Goal: Obtain resource: Download file/media

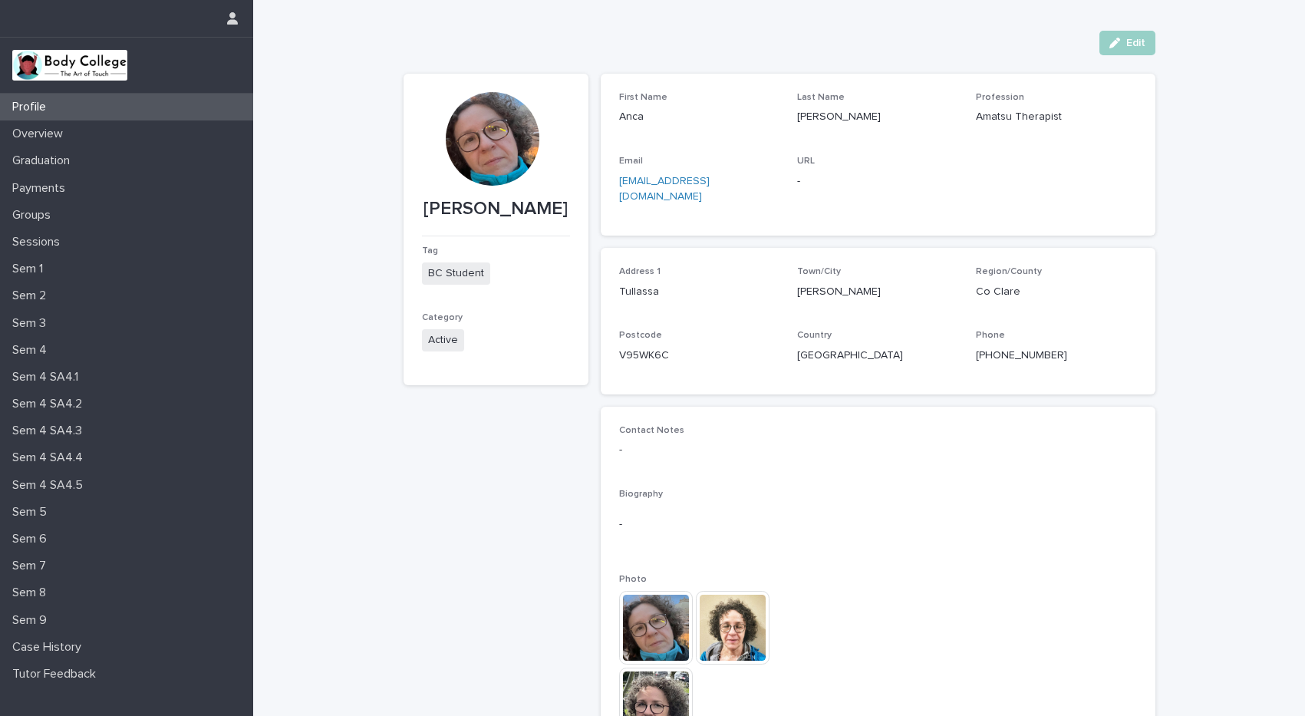
click at [28, 568] on p "Sem 7" at bounding box center [32, 565] width 52 height 15
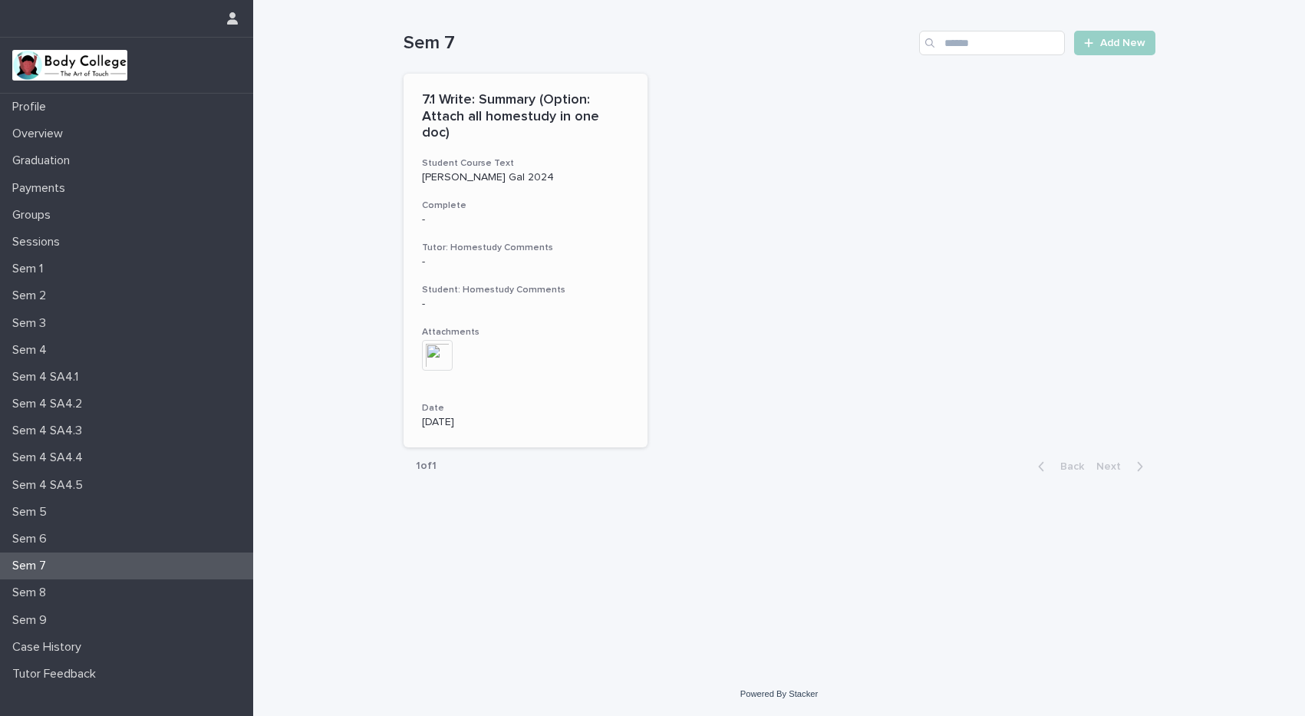
click at [539, 127] on div "7.1 Write: Summary (Option: Attach all homestudy in one doc) Student Course Tex…" at bounding box center [525, 260] width 245 height 373
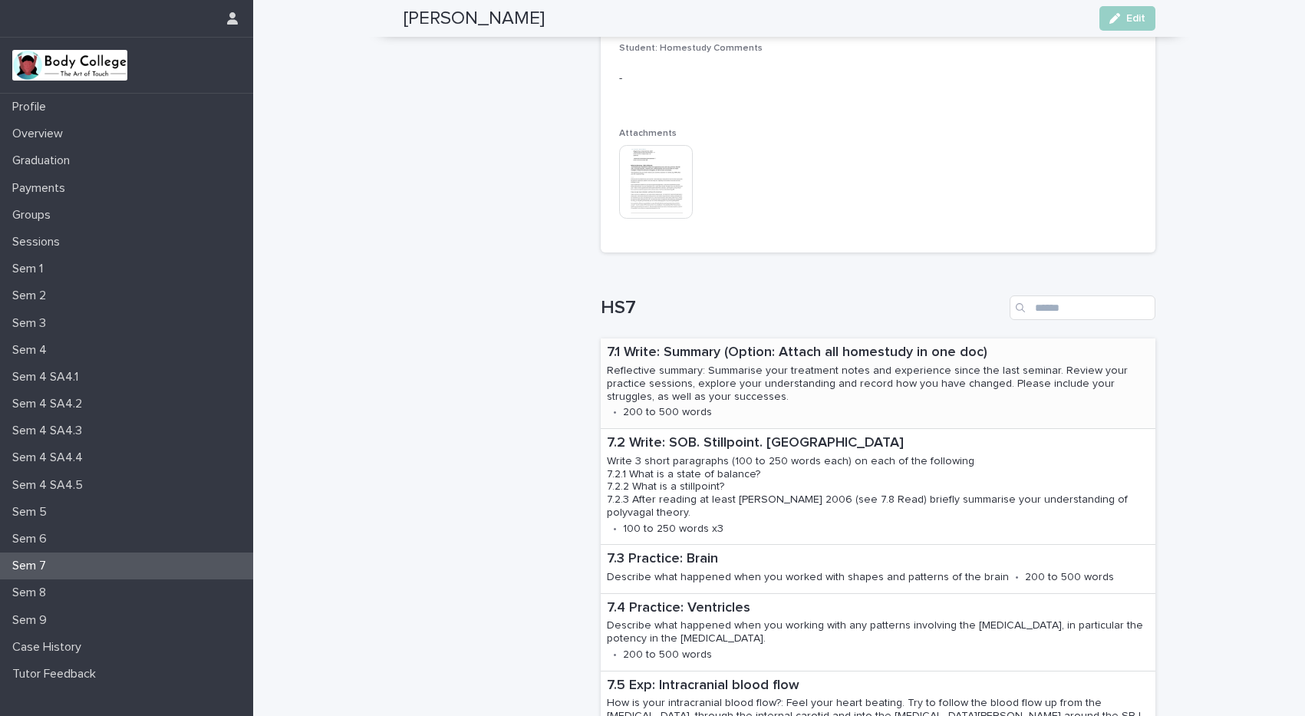
scroll to position [610, 0]
click at [671, 171] on img at bounding box center [656, 181] width 74 height 74
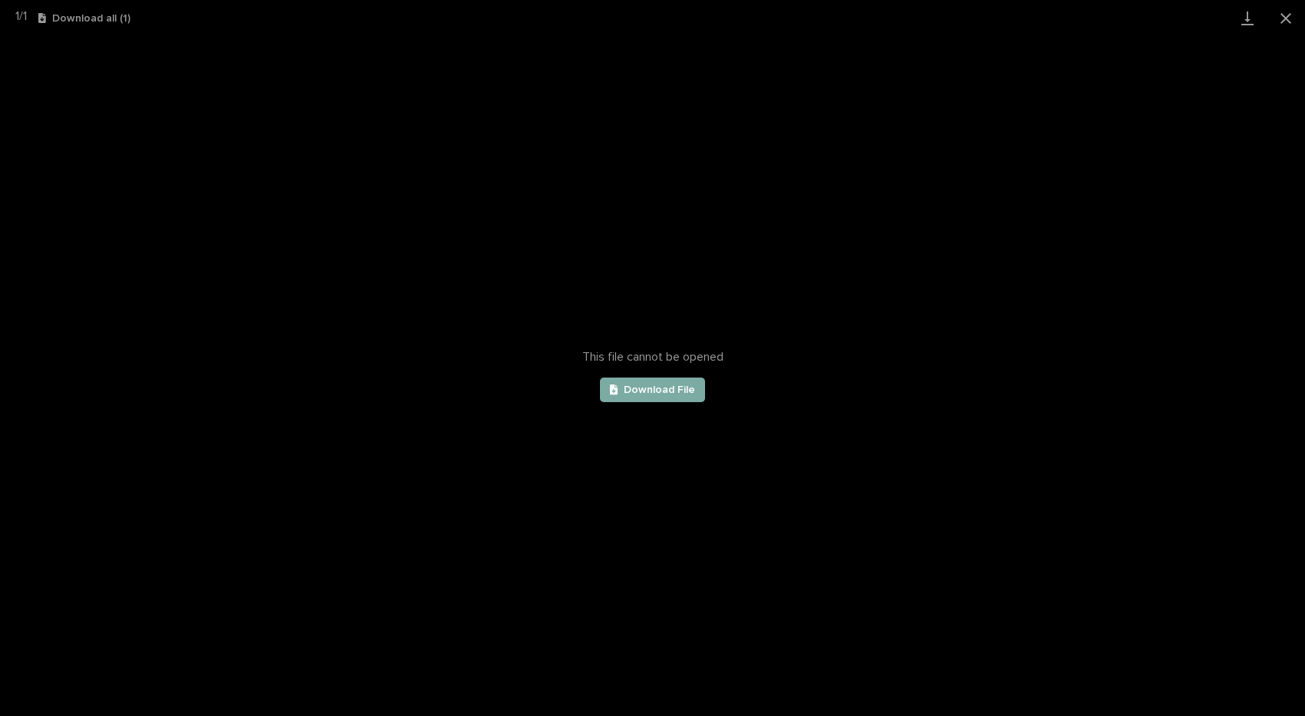
click at [615, 395] on link "Download File" at bounding box center [653, 389] width 106 height 25
click at [1286, 18] on button "Close gallery" at bounding box center [1285, 18] width 38 height 36
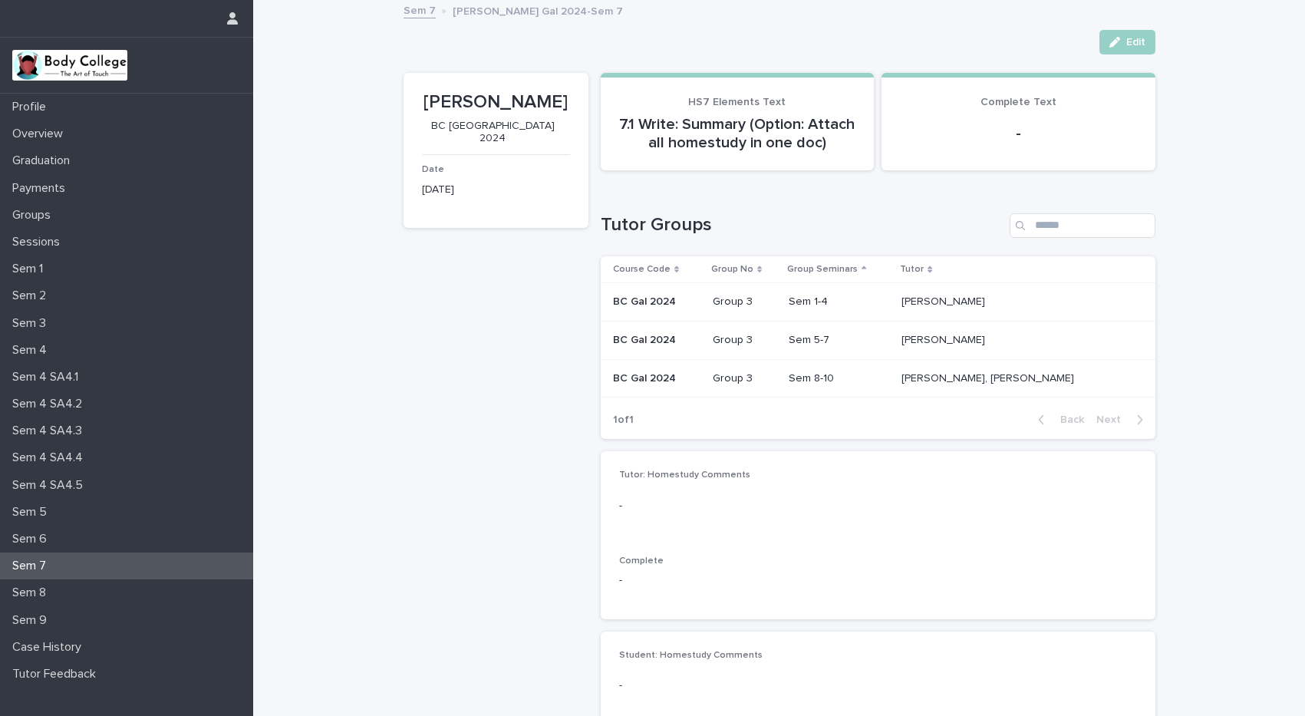
scroll to position [0, 0]
click at [75, 568] on div "Sem 7" at bounding box center [126, 565] width 253 height 27
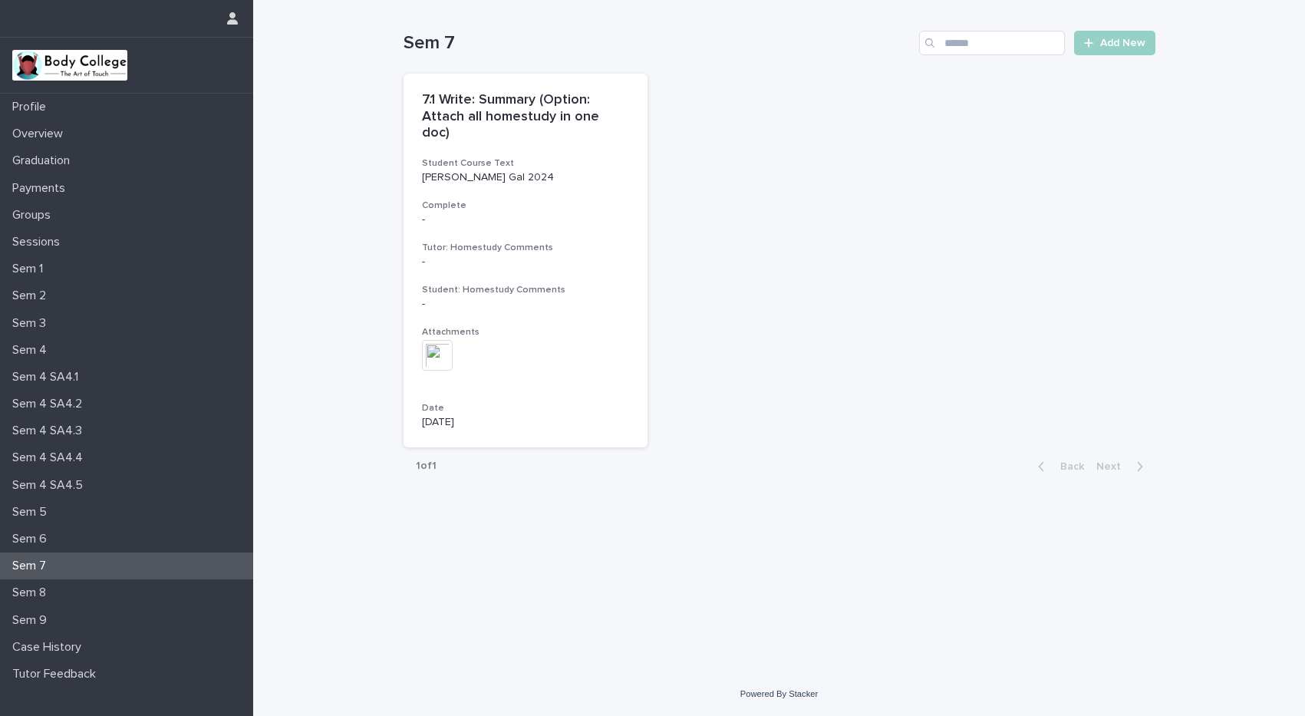
click at [38, 558] on p "Sem 7" at bounding box center [32, 565] width 52 height 15
click at [52, 544] on p "Sem 6" at bounding box center [32, 538] width 53 height 15
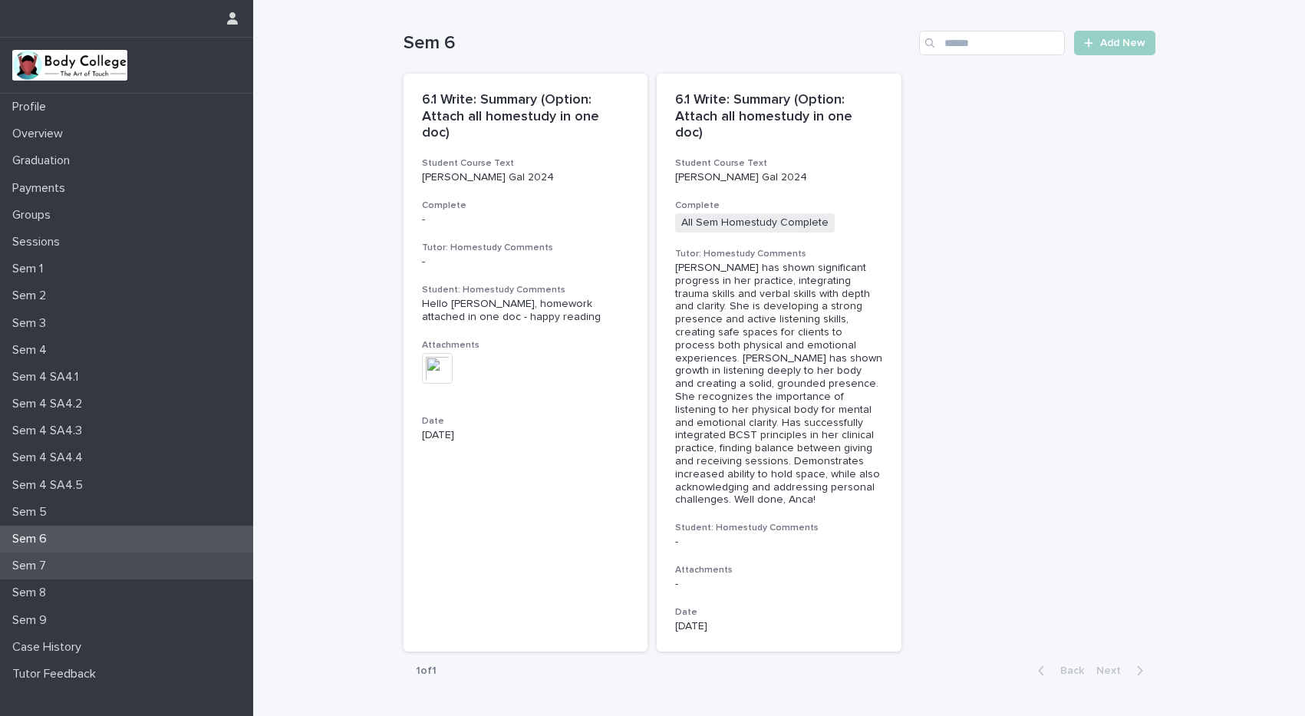
click at [51, 564] on p "Sem 7" at bounding box center [32, 565] width 52 height 15
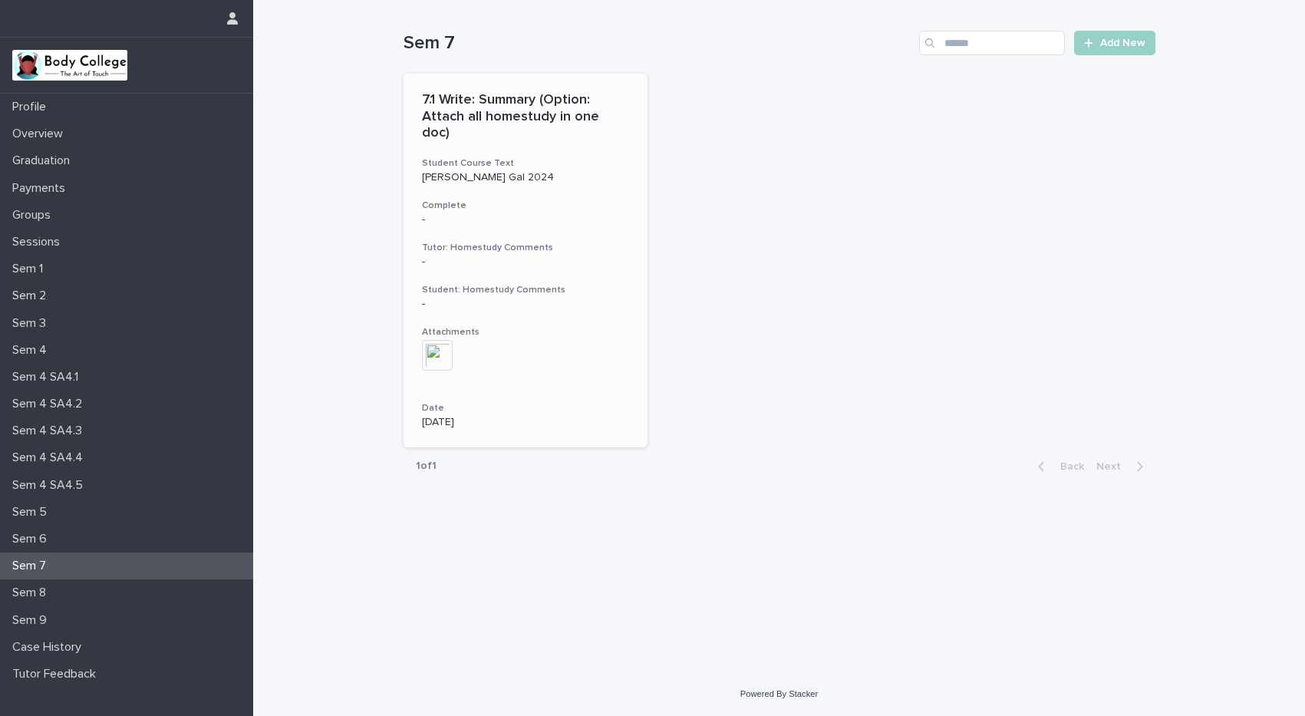
click at [439, 340] on img at bounding box center [437, 355] width 31 height 31
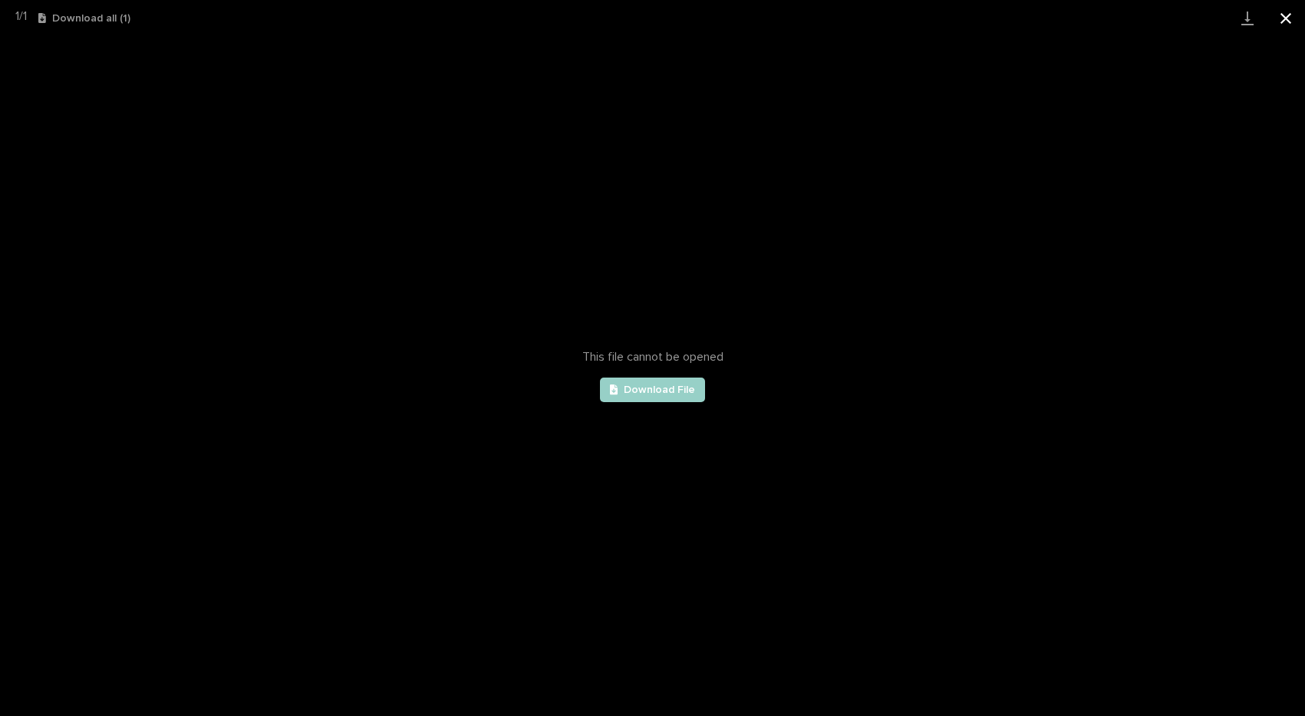
click at [1287, 19] on button "Close gallery" at bounding box center [1285, 18] width 38 height 36
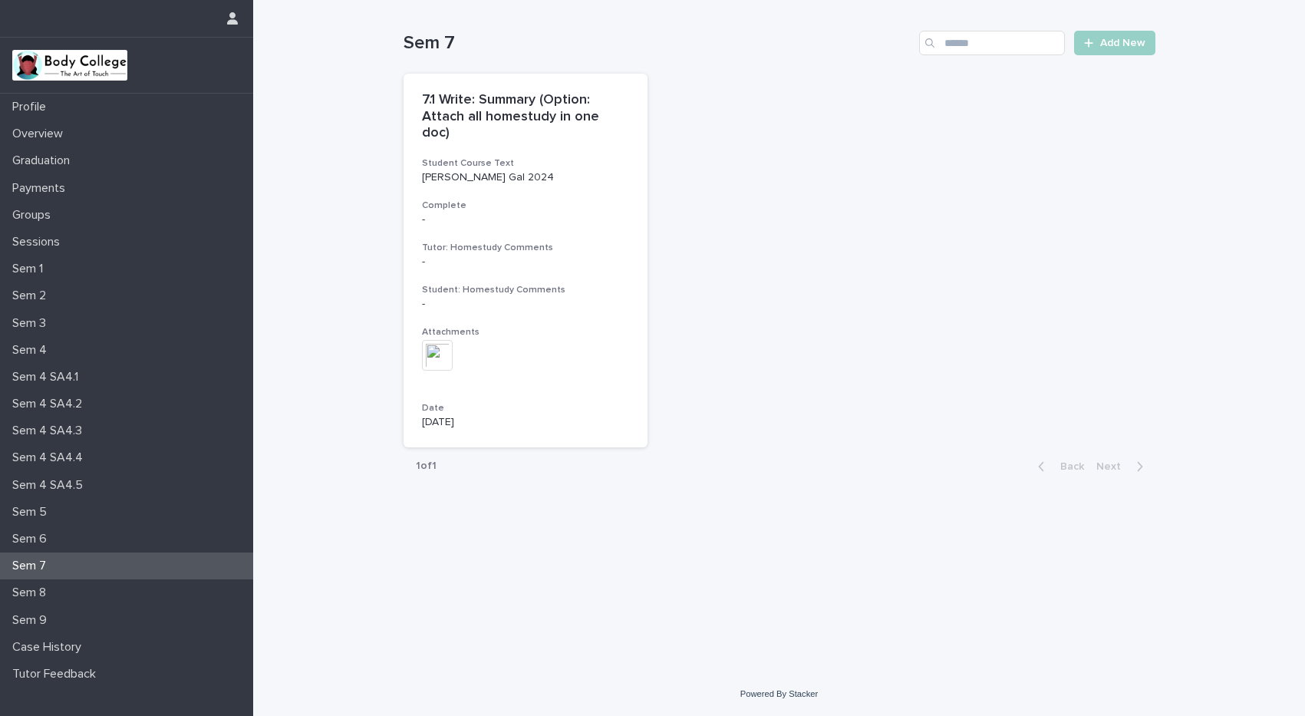
click at [1082, 238] on div "7.1 Write: Summary (Option: Attach all homestudy in one doc) Student Course Tex…" at bounding box center [779, 260] width 752 height 373
click at [130, 560] on div "Sem 7" at bounding box center [126, 565] width 253 height 27
click at [44, 265] on p "Sem 1" at bounding box center [30, 269] width 49 height 15
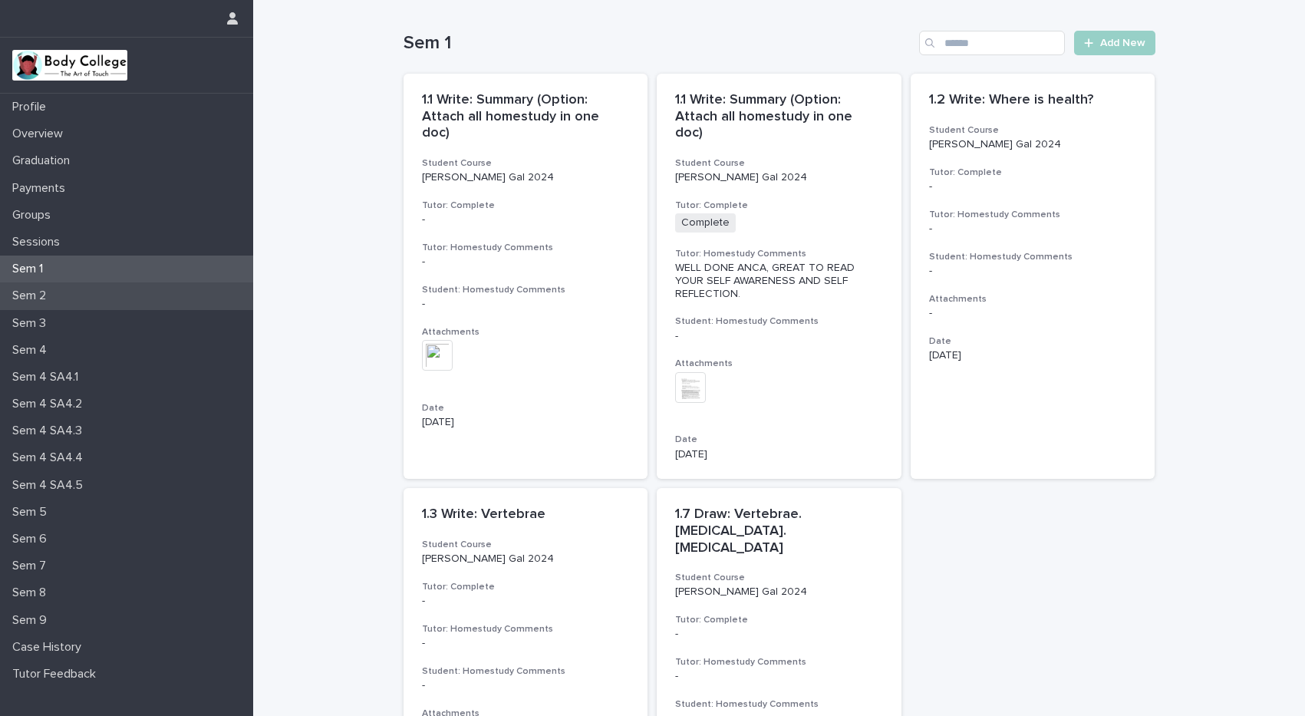
click at [38, 287] on div "Sem 2" at bounding box center [126, 295] width 253 height 27
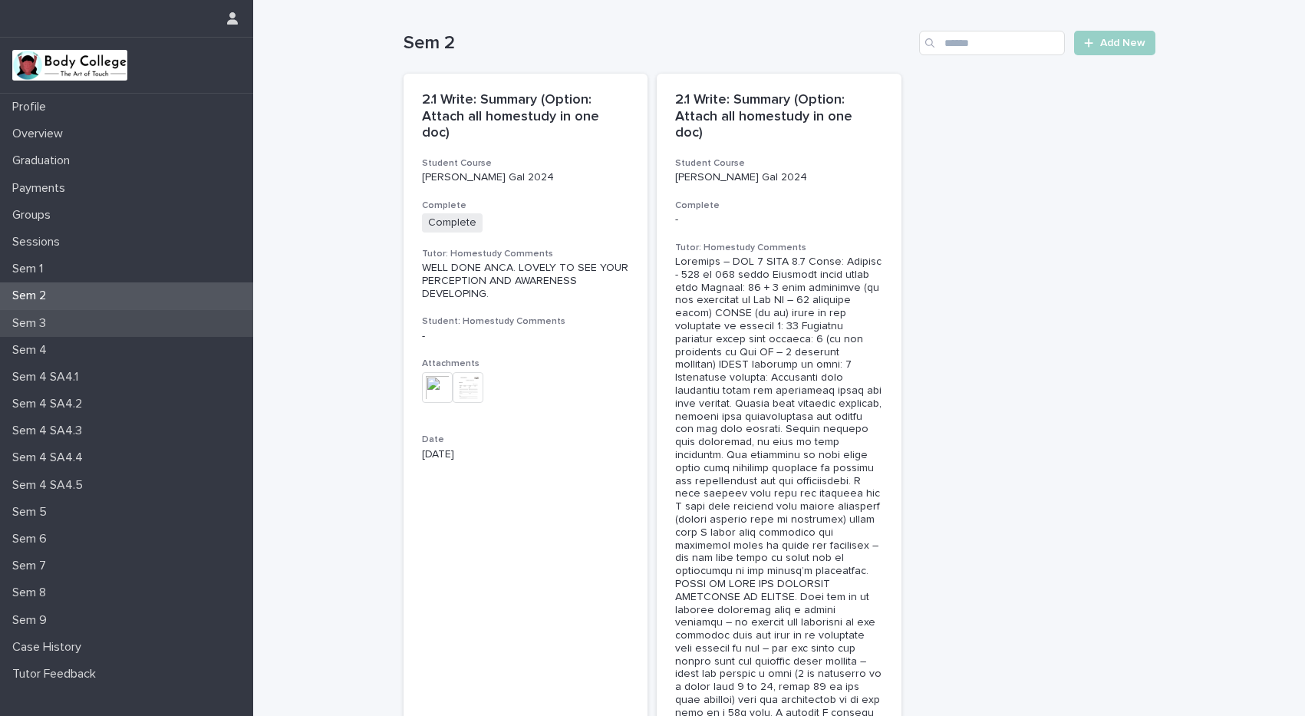
click at [27, 327] on p "Sem 3" at bounding box center [32, 323] width 52 height 15
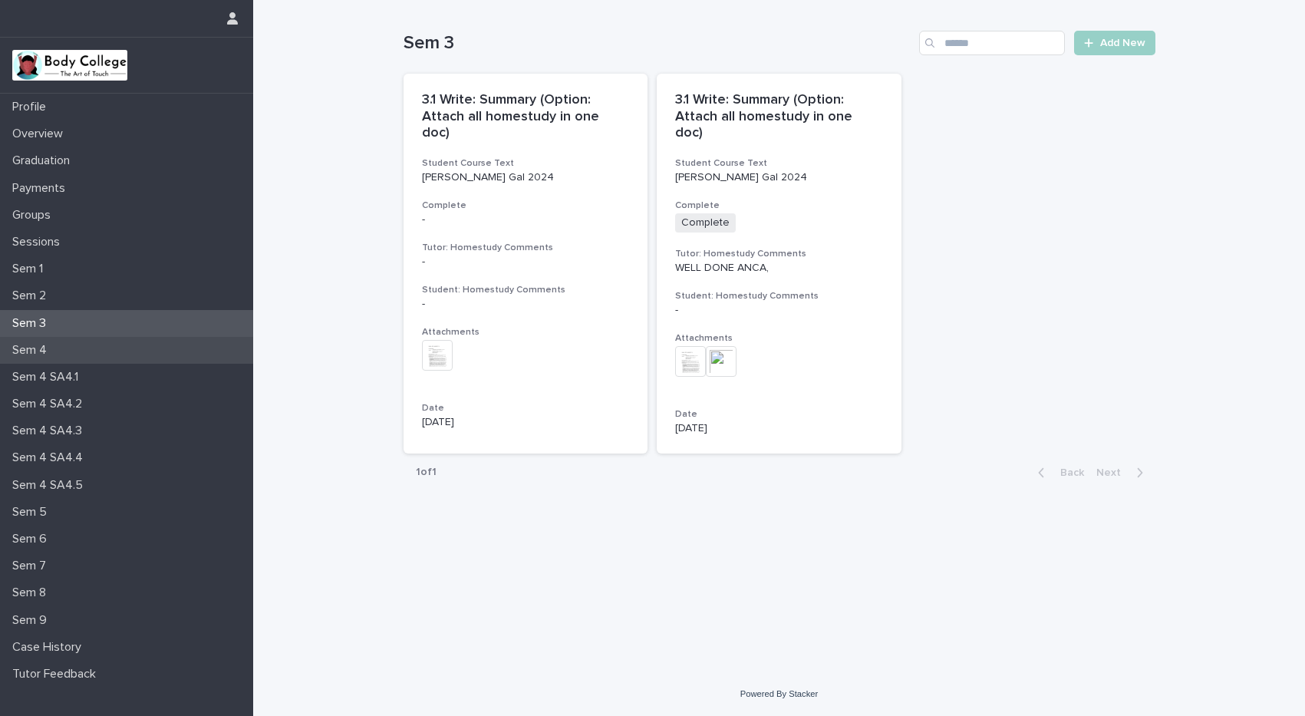
click at [34, 354] on p "Sem 4" at bounding box center [32, 350] width 53 height 15
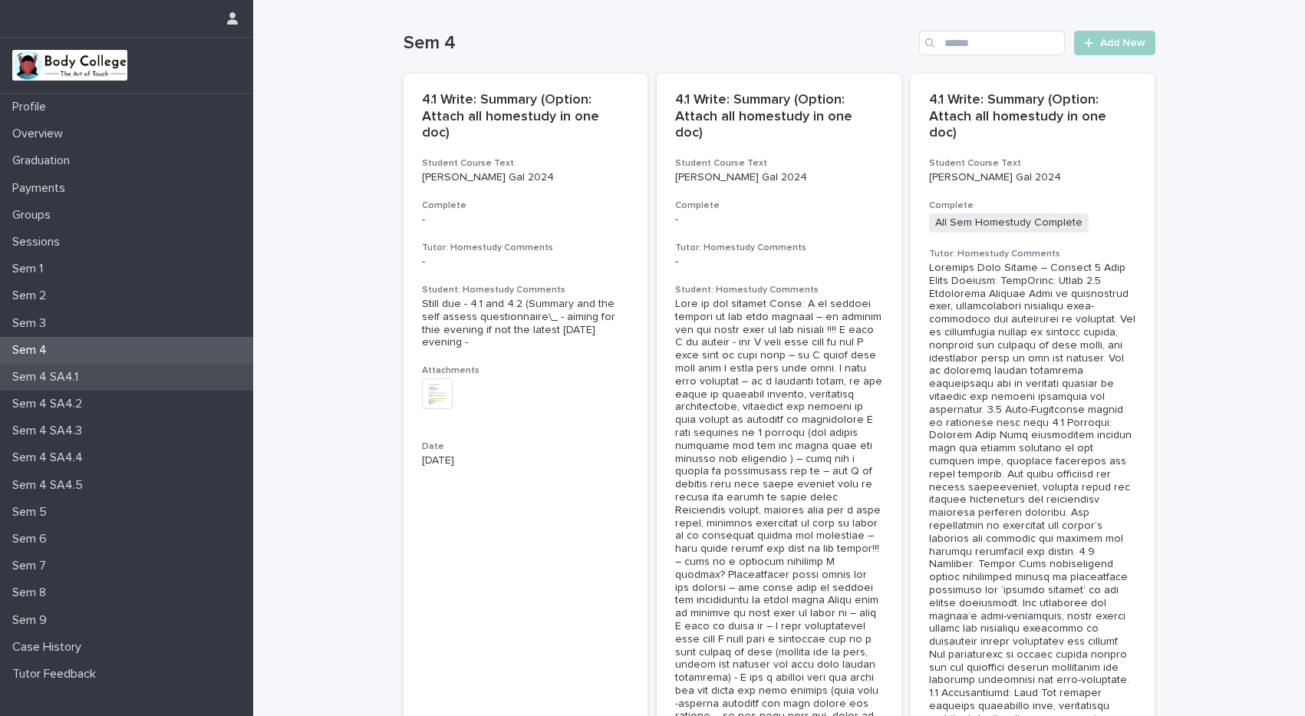
click at [34, 370] on p "Sem 4 SA4.1" at bounding box center [48, 377] width 84 height 15
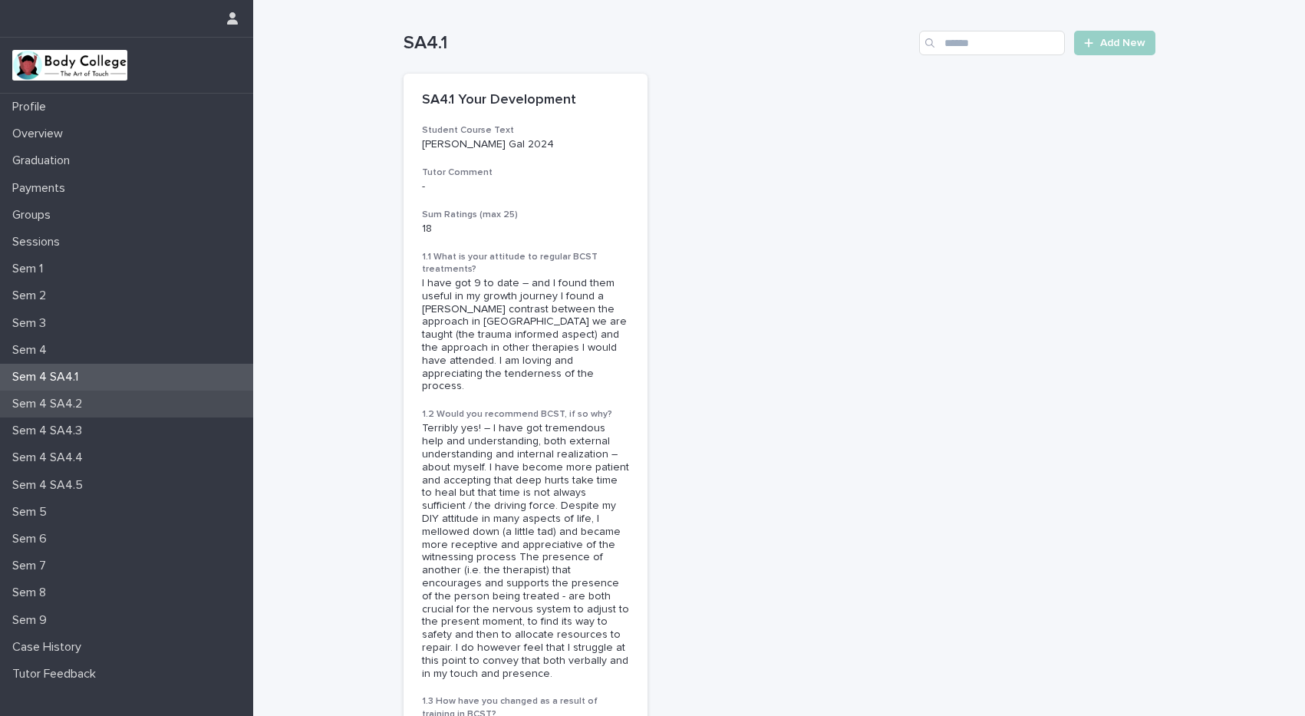
click at [41, 405] on p "Sem 4 SA4.2" at bounding box center [50, 403] width 88 height 15
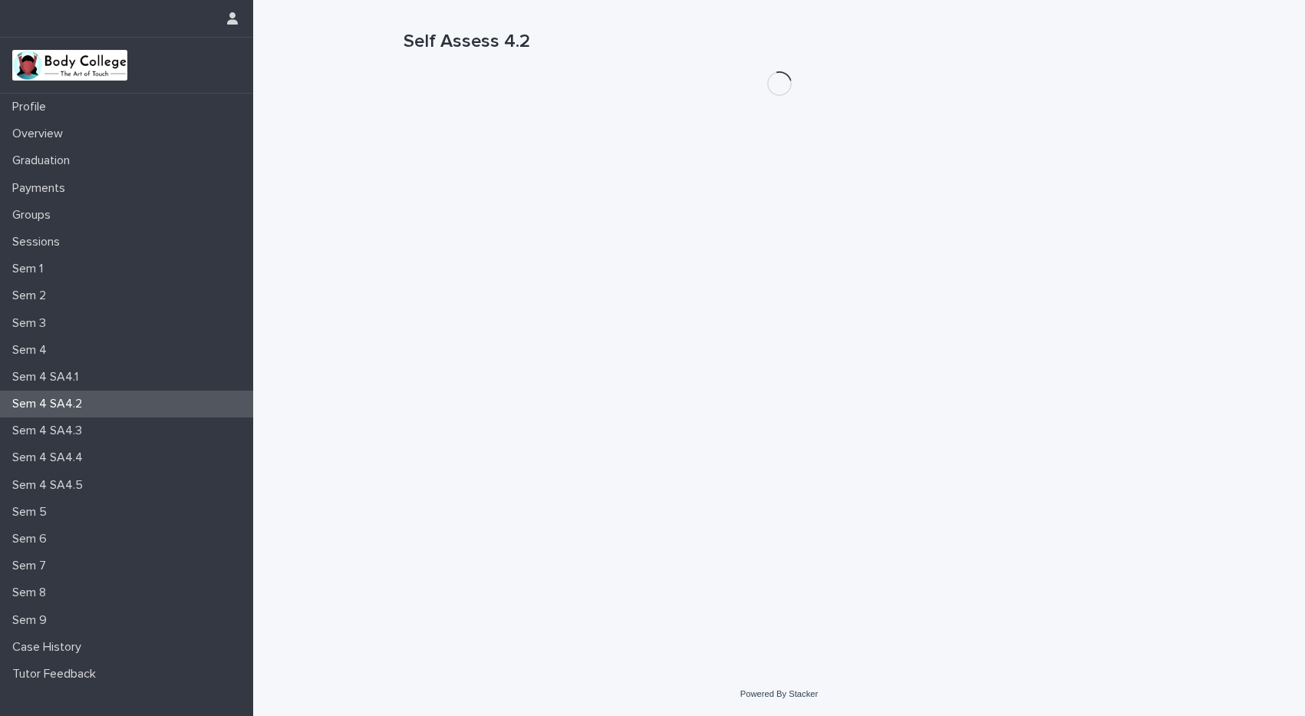
click at [48, 436] on p "Sem 4 SA4.3" at bounding box center [50, 430] width 88 height 15
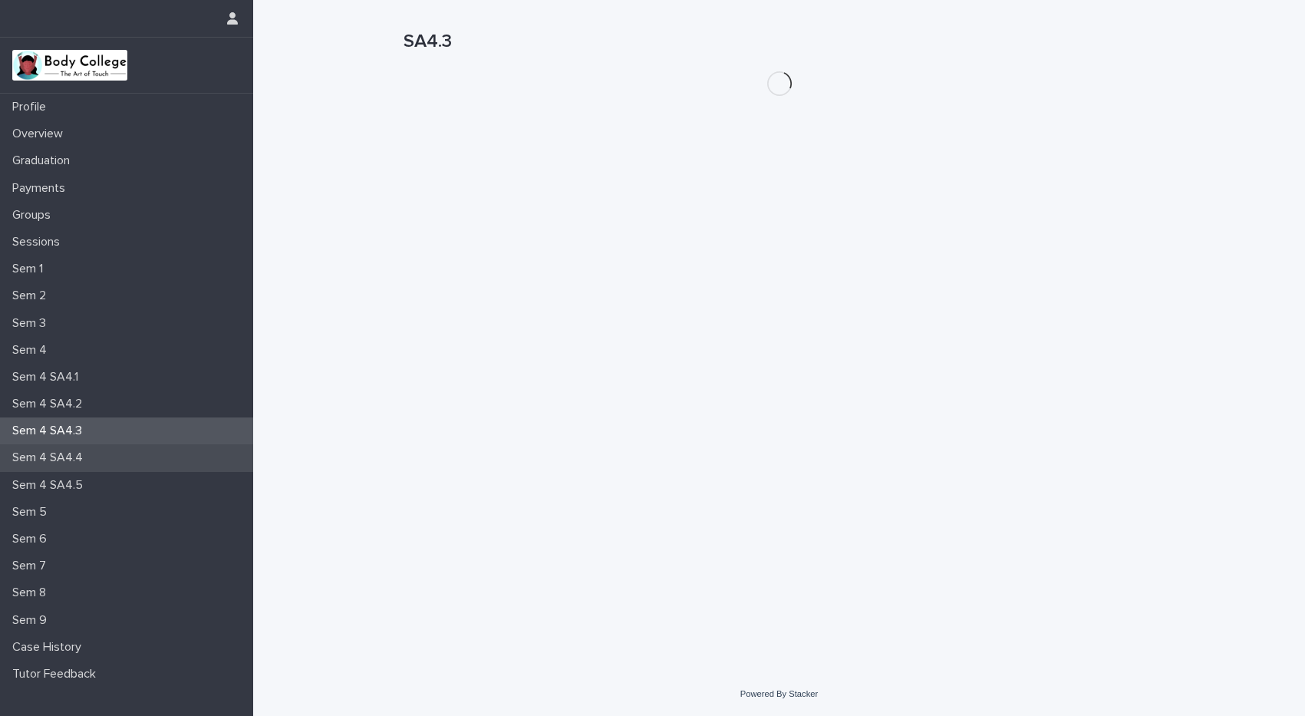
click at [54, 459] on p "Sem 4 SA4.4" at bounding box center [50, 457] width 89 height 15
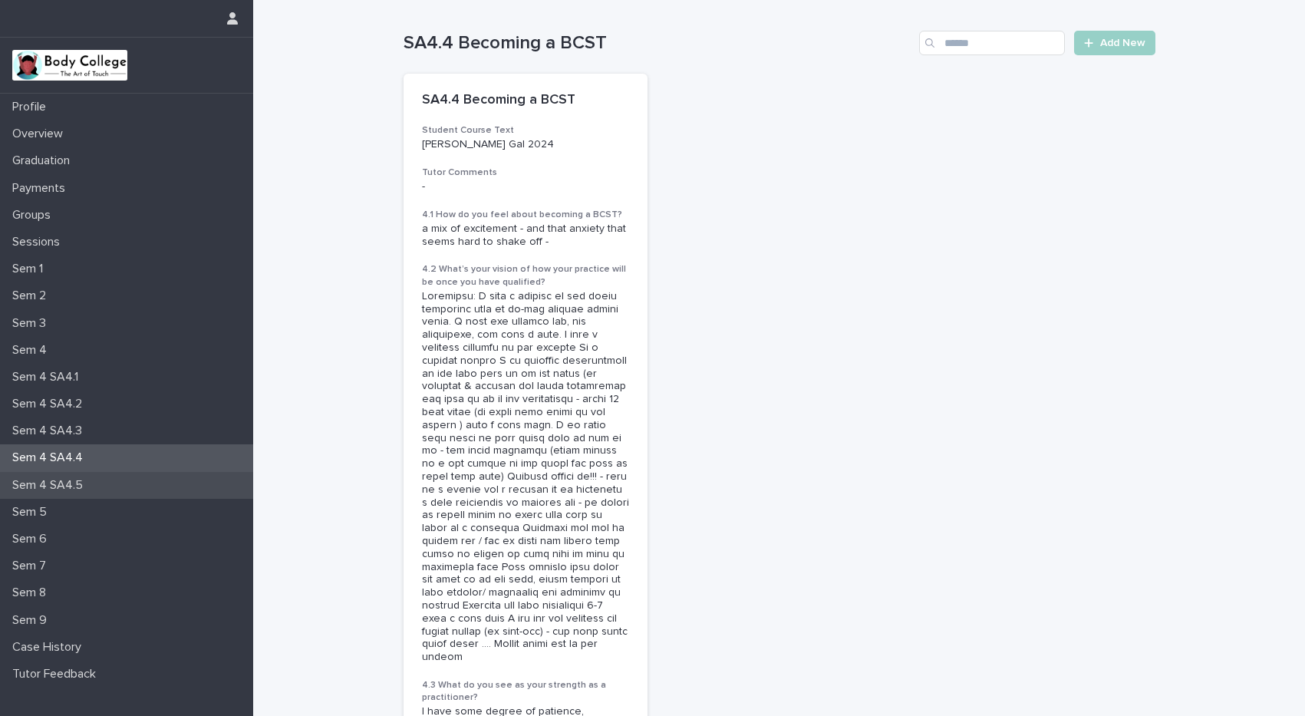
click at [65, 479] on p "Sem 4 SA4.5" at bounding box center [50, 485] width 89 height 15
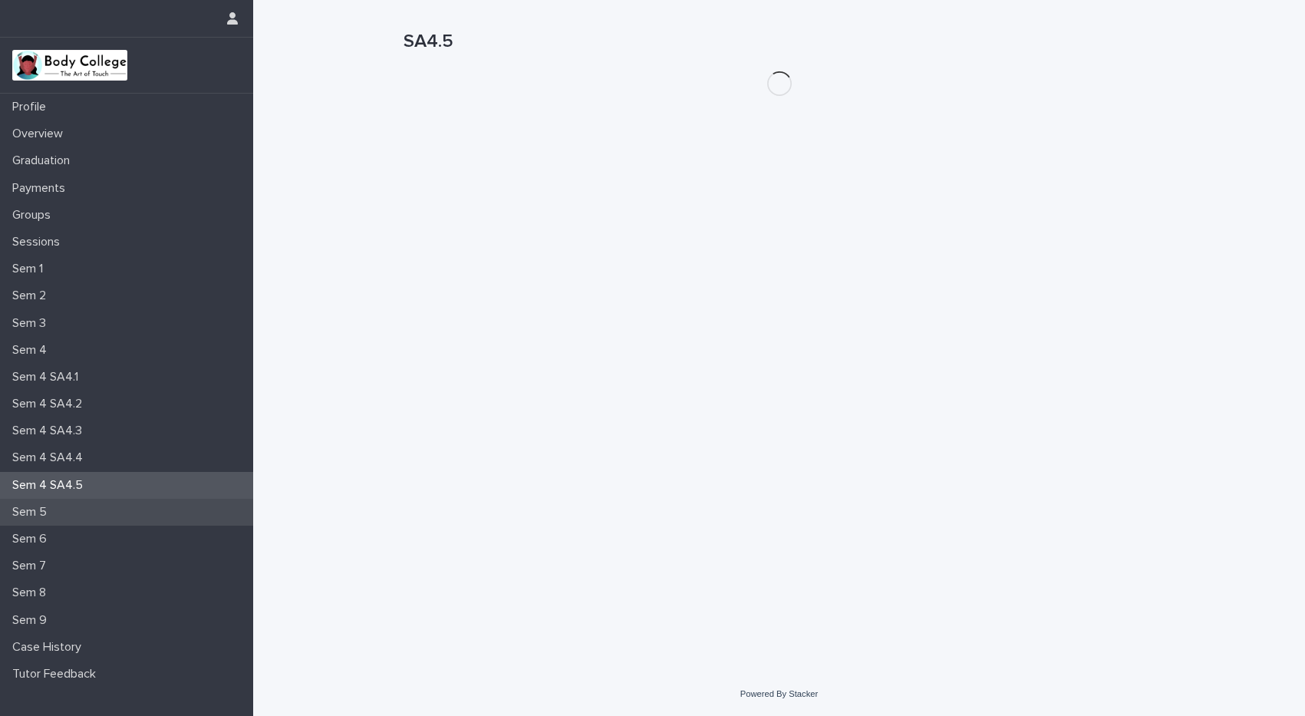
click at [74, 515] on div "Sem 5" at bounding box center [126, 511] width 253 height 27
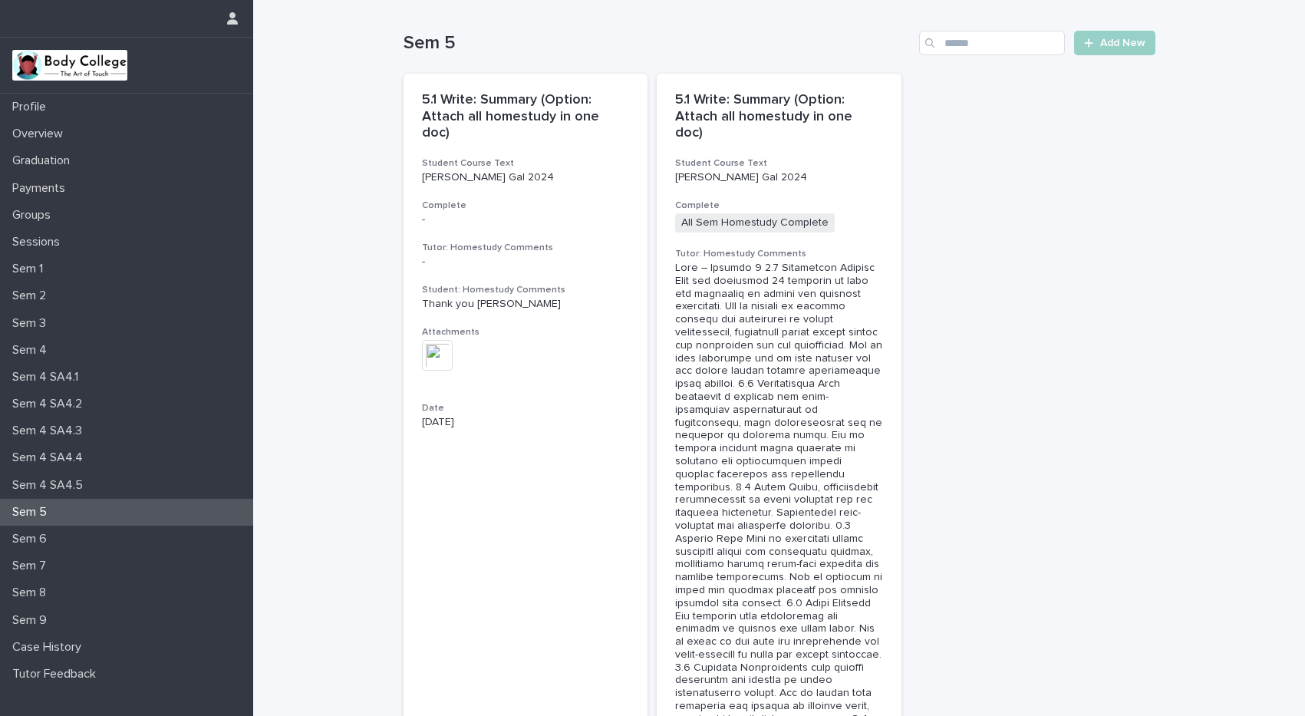
click at [61, 512] on div "Sem 5" at bounding box center [126, 511] width 253 height 27
click at [70, 531] on div "Sem 6" at bounding box center [126, 538] width 253 height 27
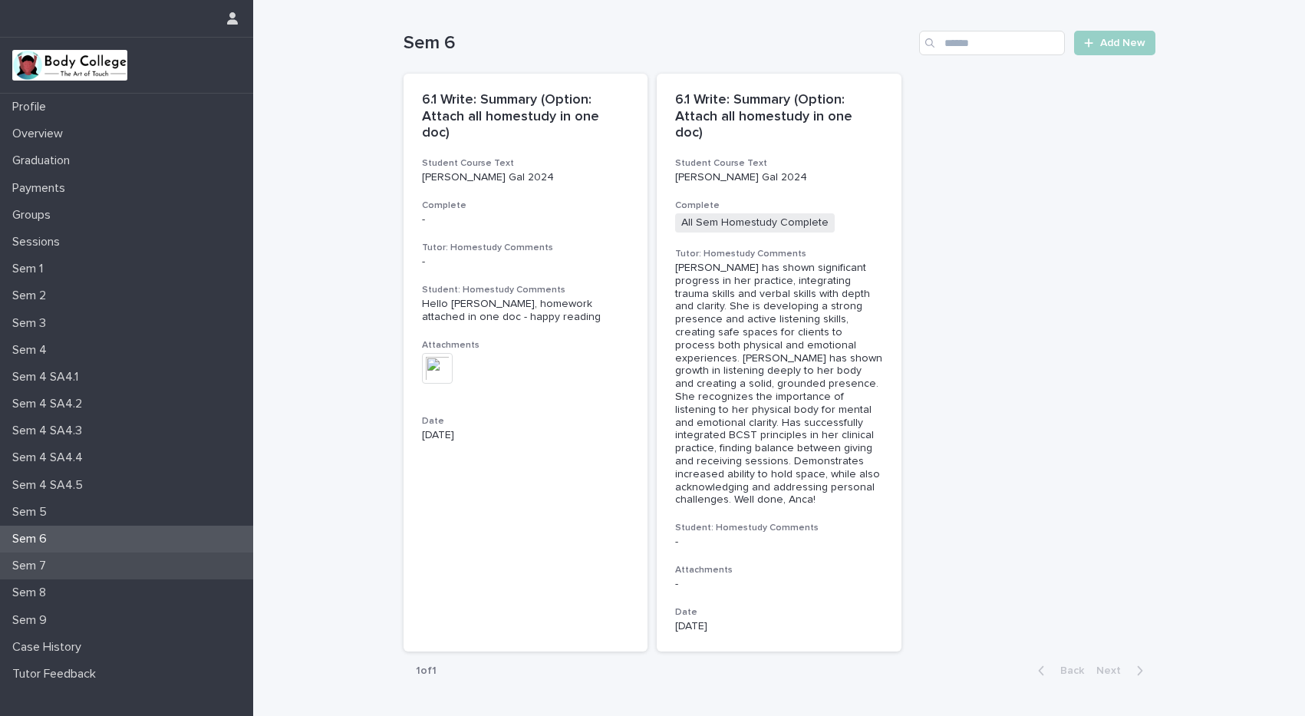
click at [54, 568] on p "Sem 7" at bounding box center [32, 565] width 52 height 15
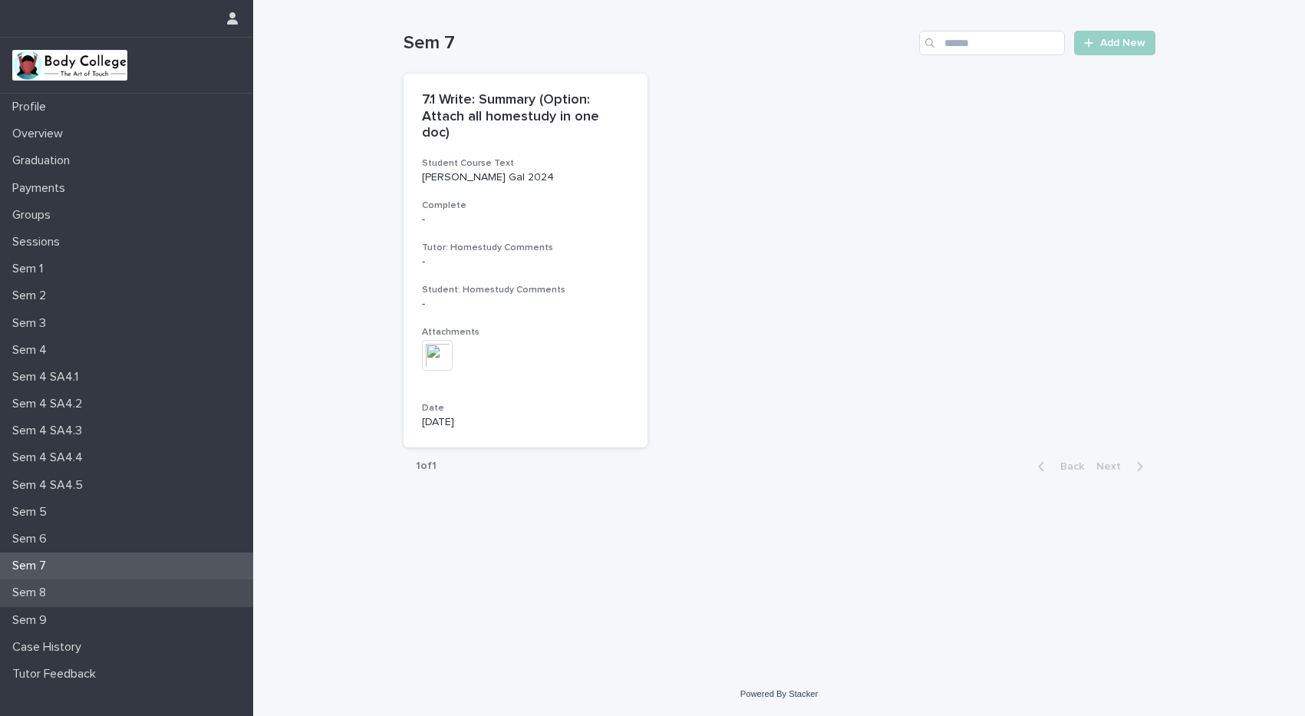
click at [26, 582] on div "Sem 8" at bounding box center [126, 592] width 253 height 27
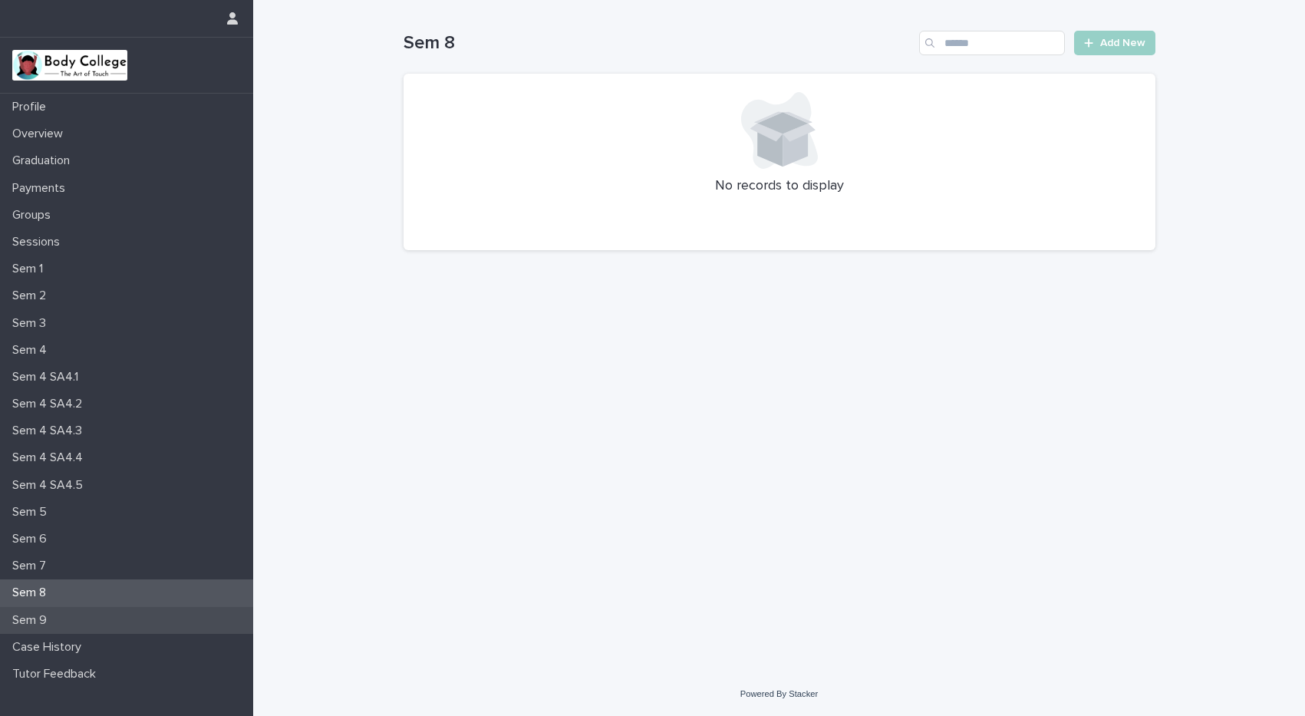
click at [39, 621] on p "Sem 9" at bounding box center [32, 620] width 53 height 15
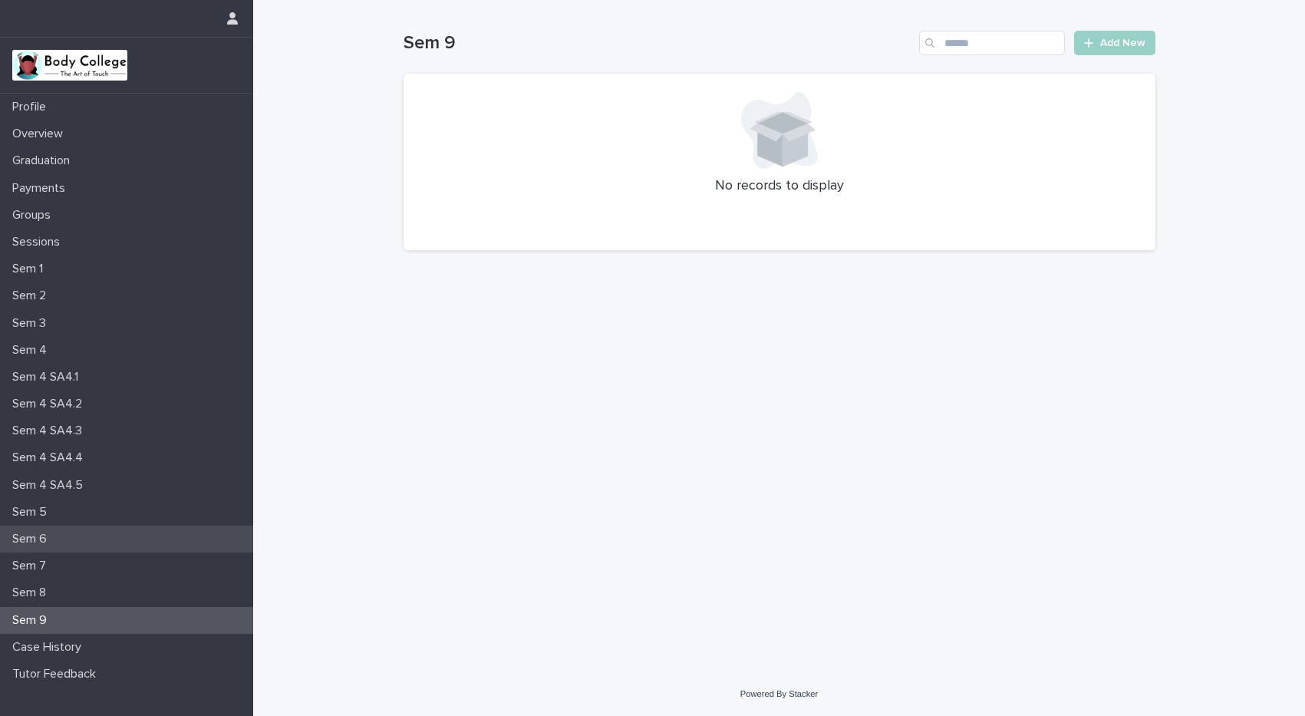
click at [28, 538] on p "Sem 6" at bounding box center [32, 538] width 53 height 15
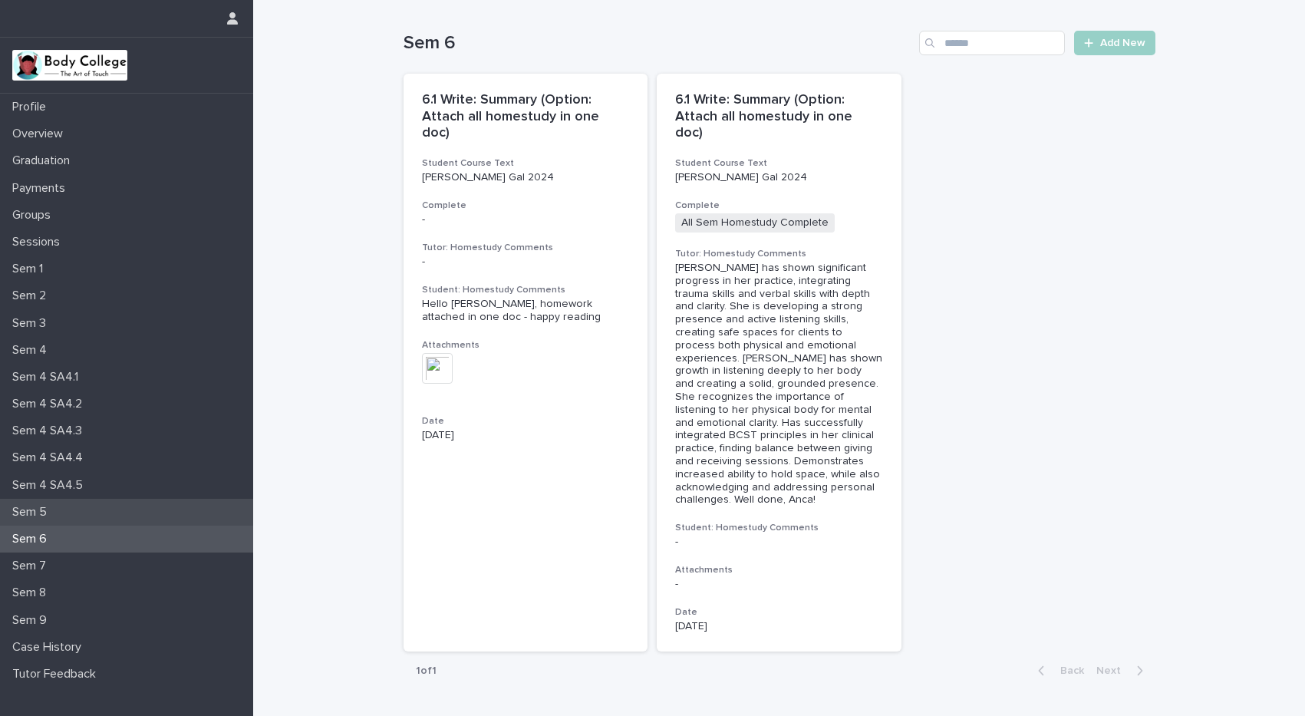
click at [25, 516] on p "Sem 5" at bounding box center [32, 512] width 53 height 15
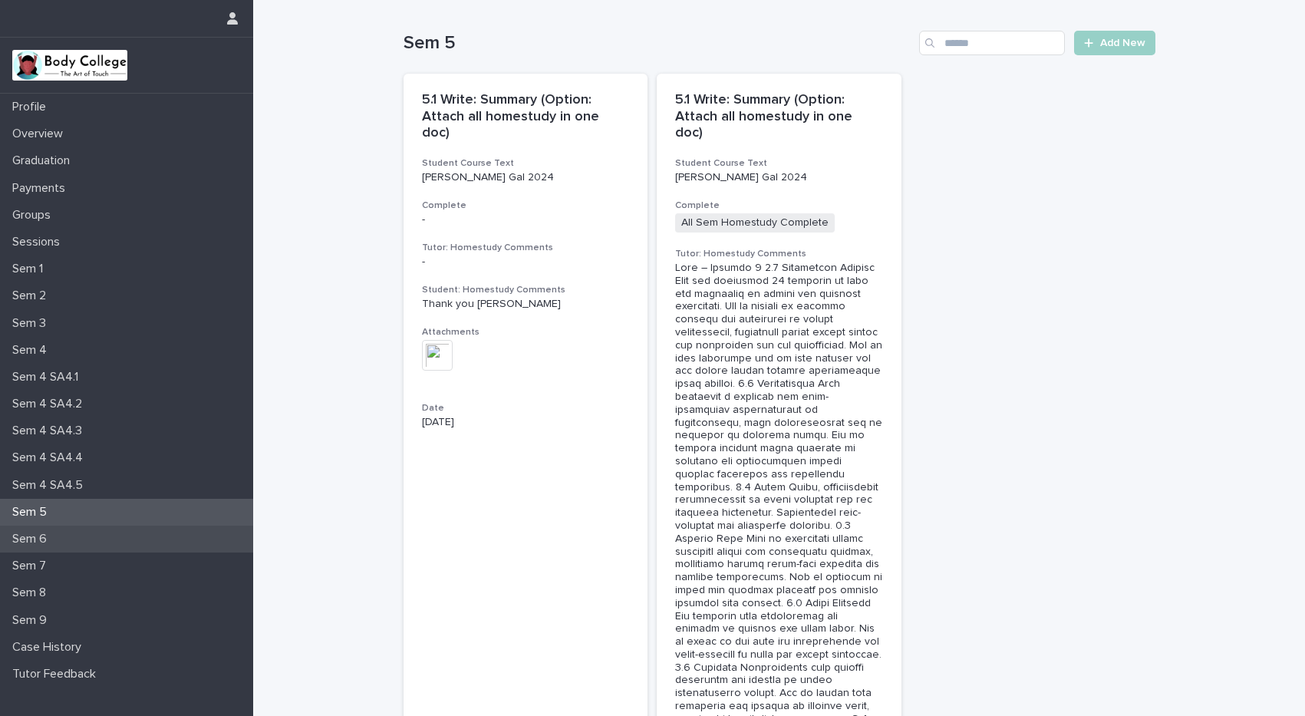
click at [88, 533] on div "Sem 6" at bounding box center [126, 538] width 253 height 27
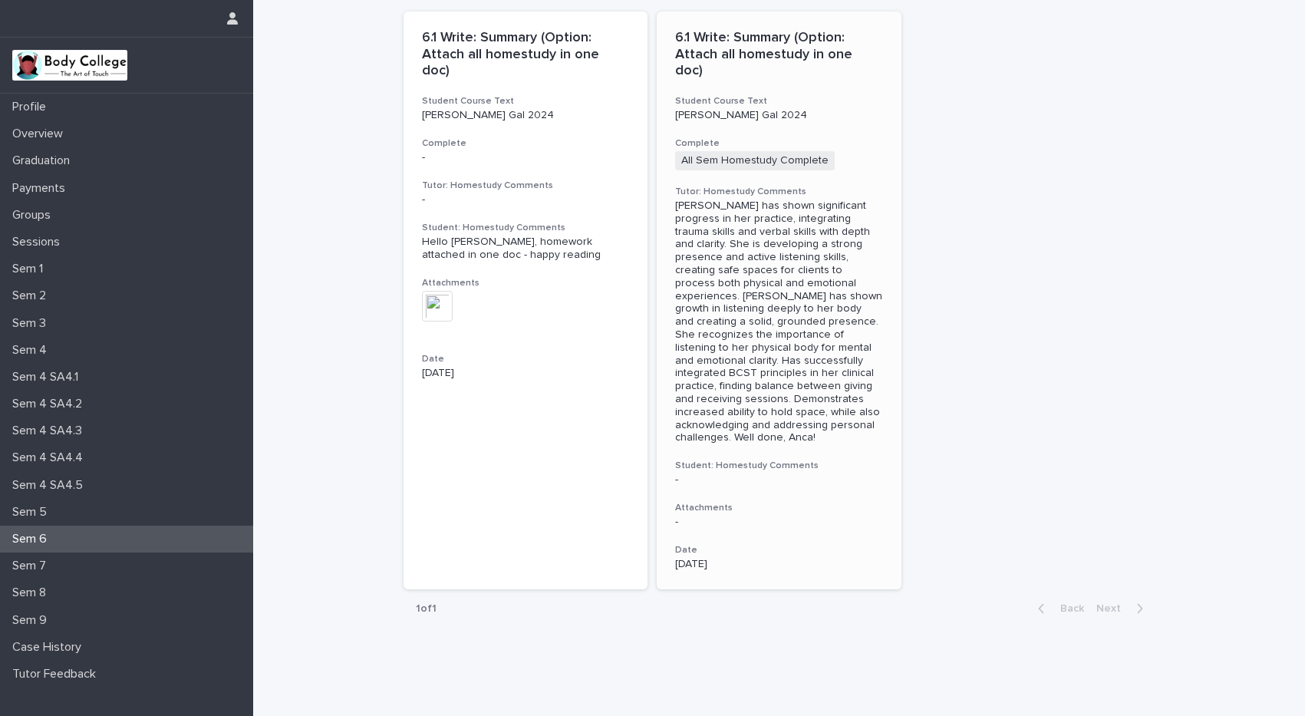
scroll to position [65, 0]
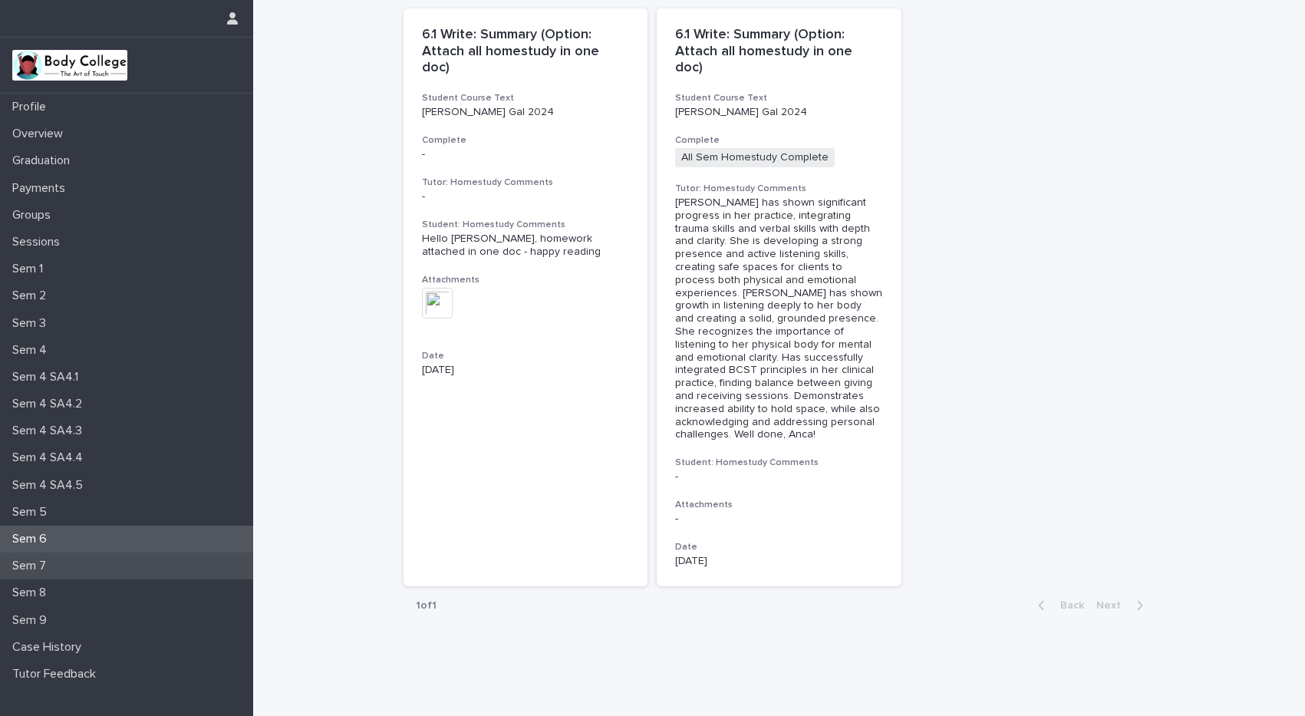
click at [123, 564] on div "Sem 7" at bounding box center [126, 565] width 253 height 27
